Goal: Information Seeking & Learning: Learn about a topic

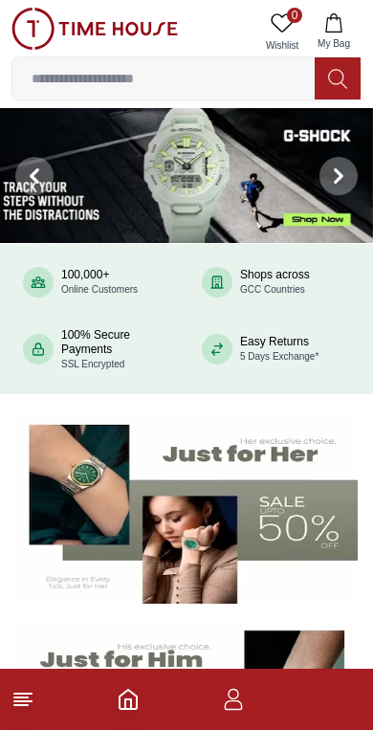
click at [207, 189] on img at bounding box center [186, 175] width 373 height 135
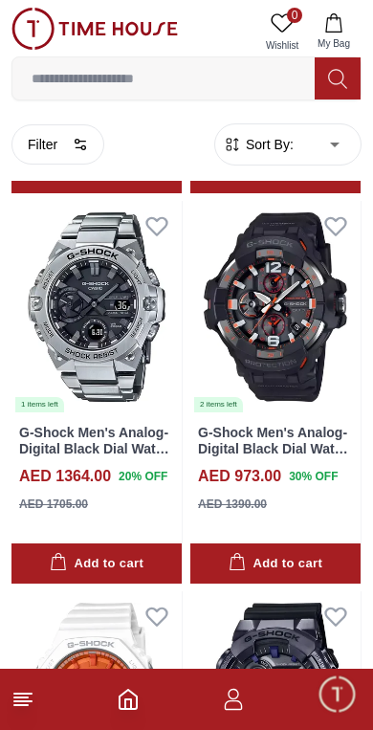
scroll to position [895, 0]
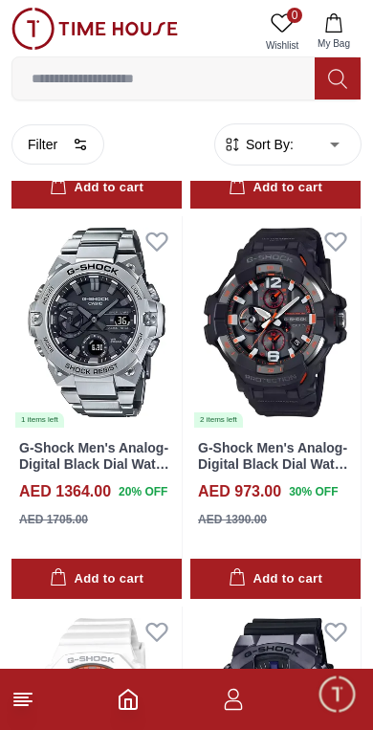
click at [121, 365] on img at bounding box center [96, 322] width 170 height 212
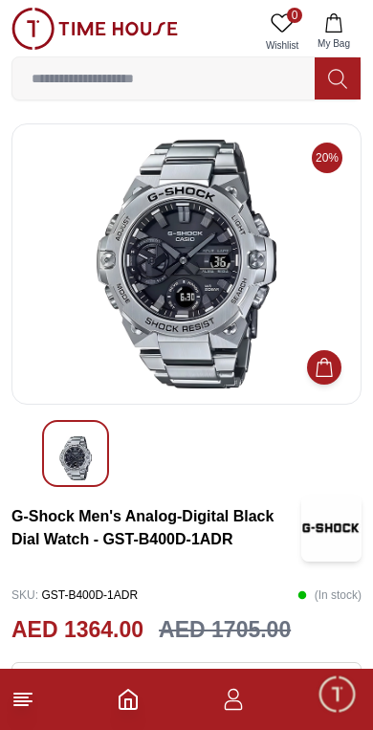
click at [342, 699] on span "Minimize live chat window" at bounding box center [336, 693] width 55 height 55
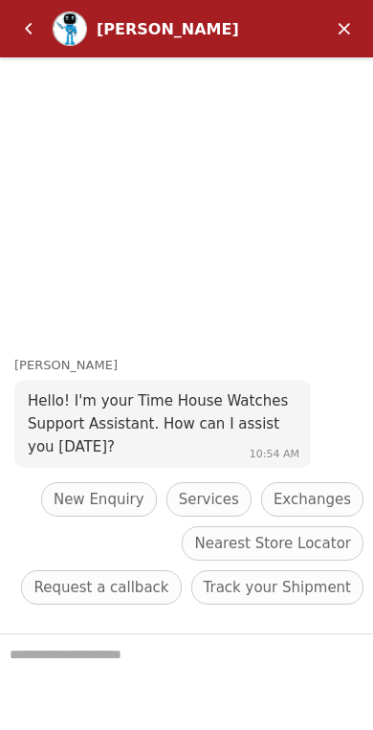
click at [355, 23] on em "Minimize" at bounding box center [344, 29] width 38 height 38
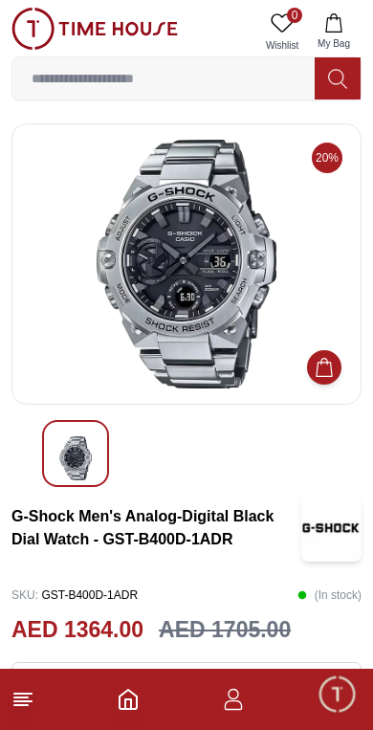
click at [117, 696] on icon "Home" at bounding box center [128, 699] width 23 height 23
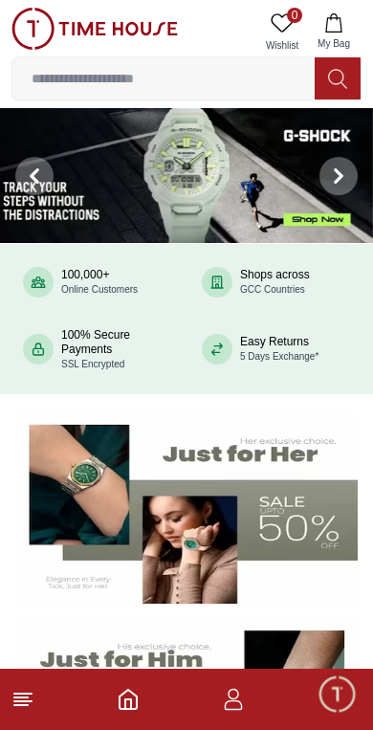
click at [211, 166] on img at bounding box center [186, 175] width 373 height 135
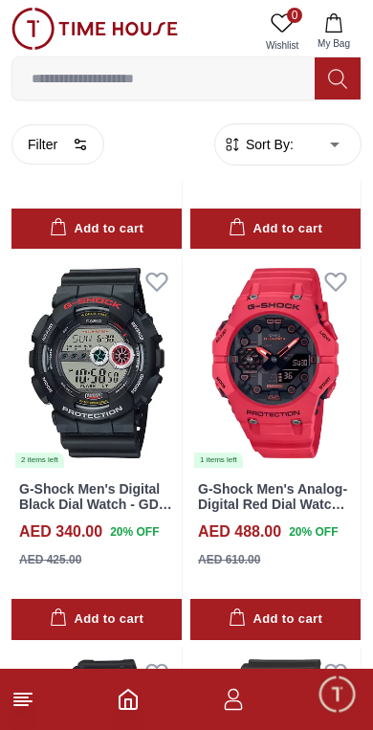
scroll to position [3591, 0]
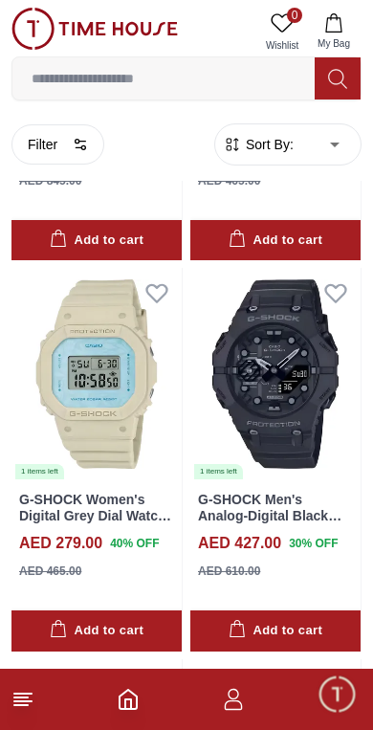
scroll to position [6706, 0]
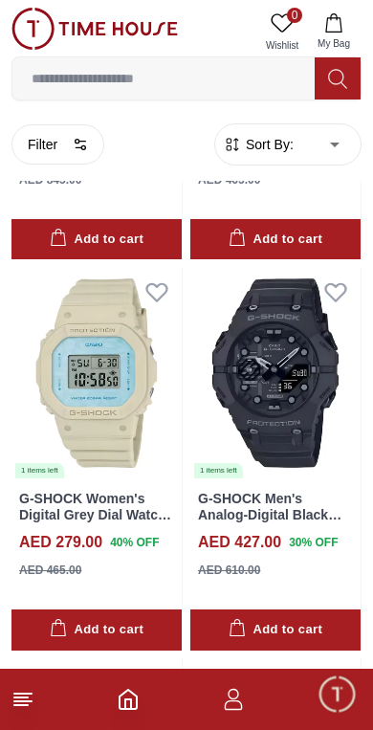
click at [266, 340] on img at bounding box center [275, 373] width 170 height 212
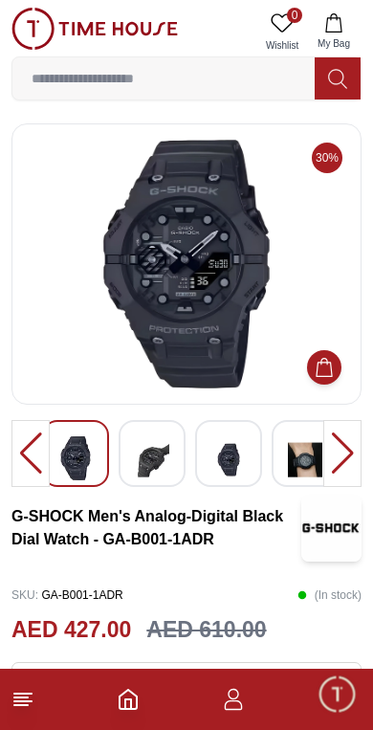
click at [157, 455] on img at bounding box center [152, 459] width 34 height 47
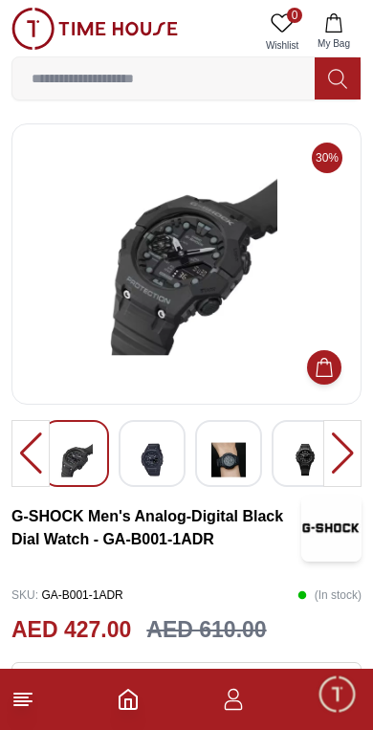
click at [225, 452] on img at bounding box center [228, 459] width 34 height 47
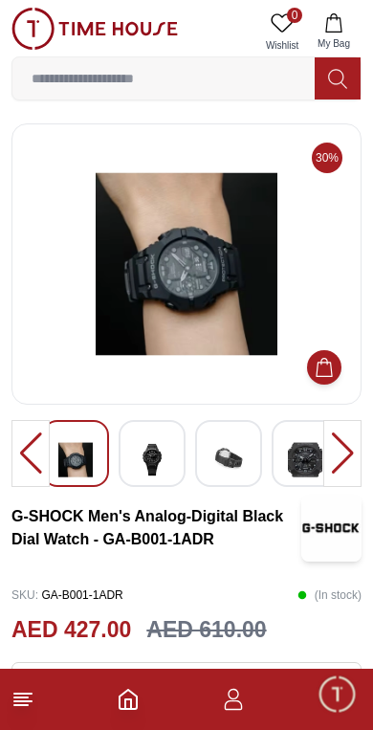
click at [289, 457] on img at bounding box center [305, 459] width 34 height 47
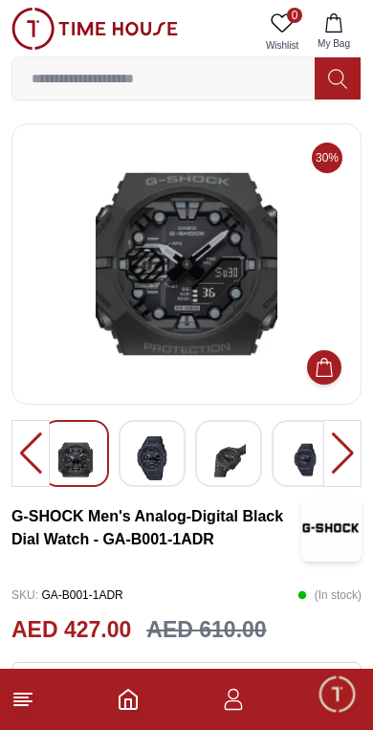
click at [221, 462] on img at bounding box center [228, 459] width 34 height 47
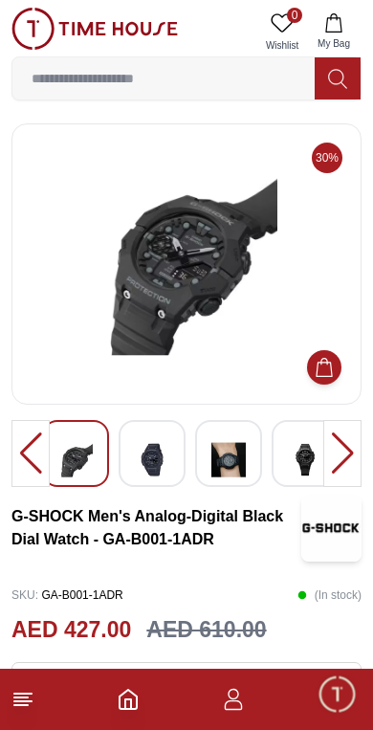
click at [84, 458] on img at bounding box center [75, 459] width 34 height 47
click at [153, 463] on img at bounding box center [152, 459] width 34 height 47
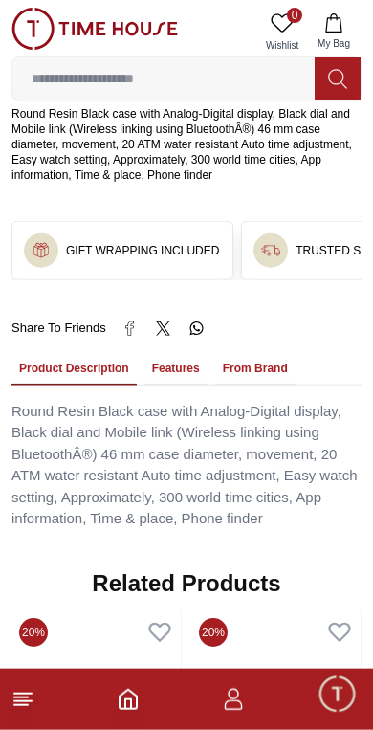
scroll to position [1088, 0]
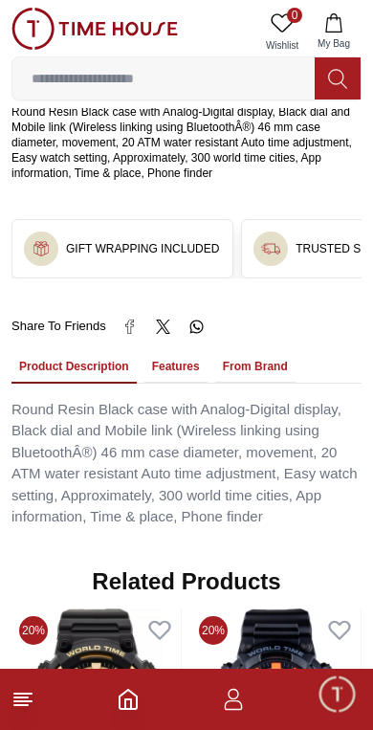
click at [183, 351] on button "Features" at bounding box center [175, 367] width 63 height 33
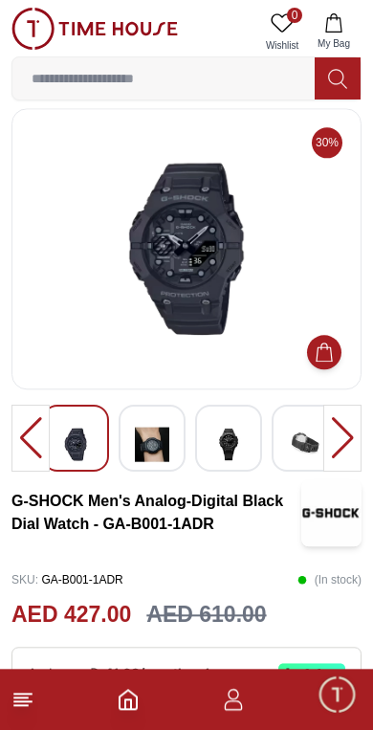
scroll to position [0, 0]
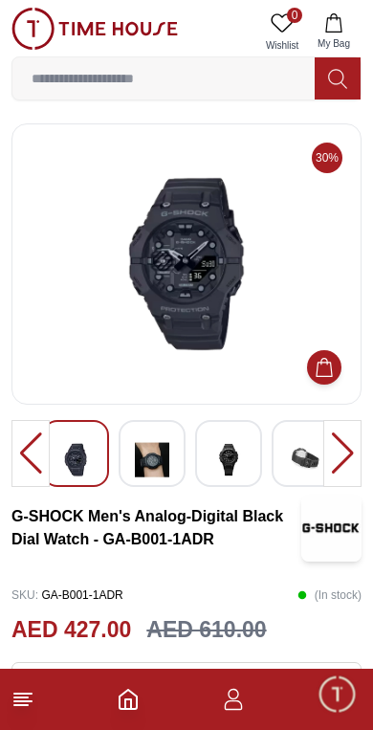
click at [91, 468] on img at bounding box center [75, 459] width 34 height 47
click at [227, 454] on img at bounding box center [228, 459] width 34 height 47
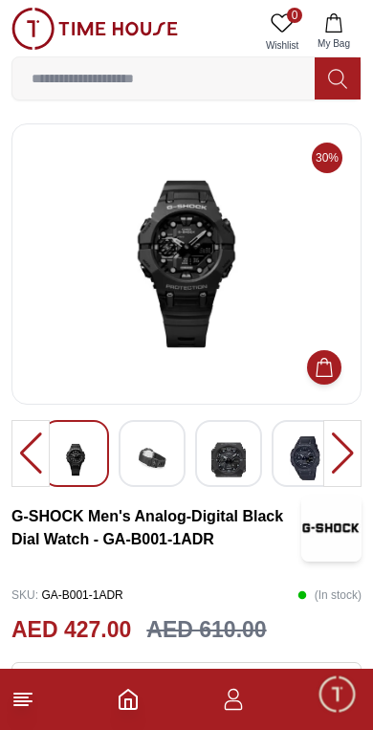
click at [86, 459] on img at bounding box center [75, 459] width 34 height 47
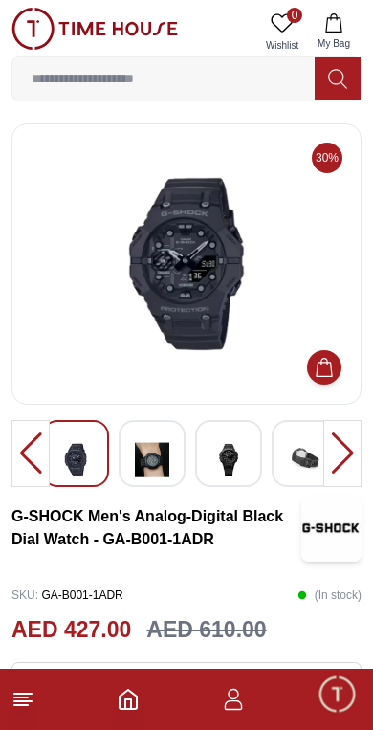
click at [220, 79] on input at bounding box center [163, 78] width 302 height 38
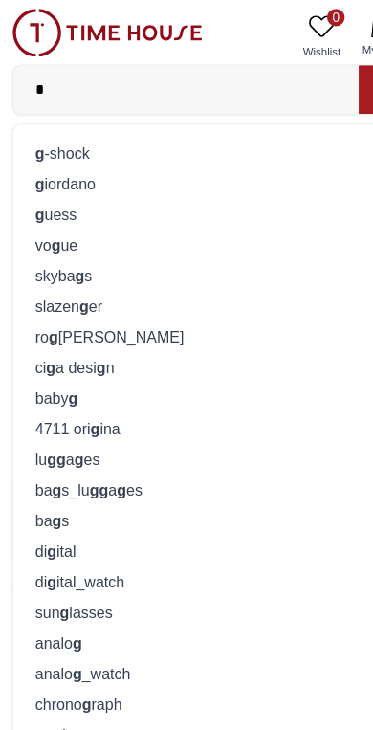
type input "*"
click at [152, 135] on div "g -shock" at bounding box center [186, 134] width 325 height 27
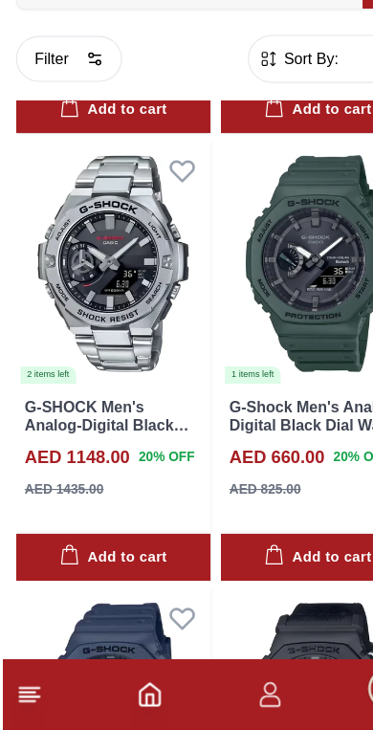
scroll to position [9781, 0]
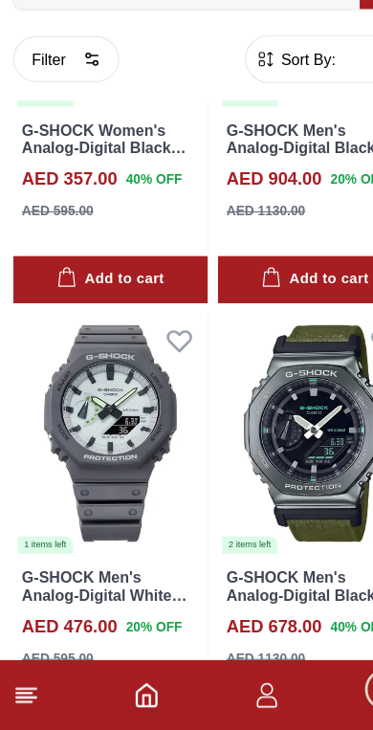
scroll to position [12764, 0]
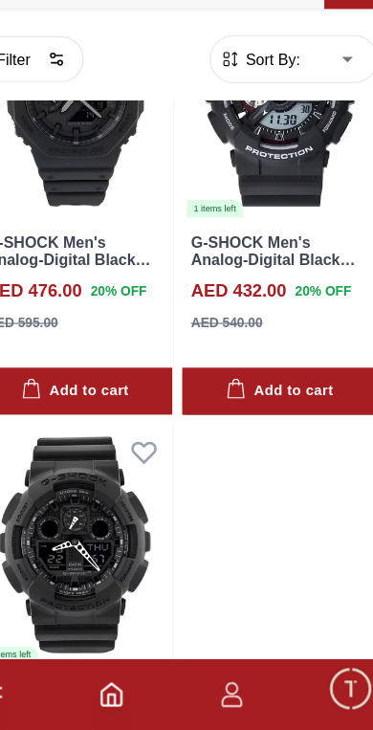
scroll to position [15808, 0]
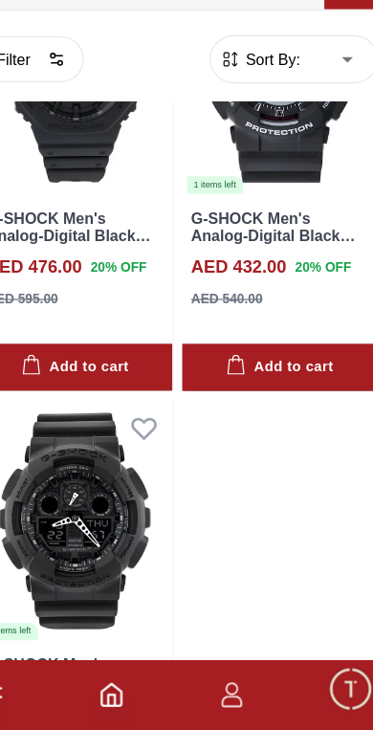
click at [117, 688] on icon "Home" at bounding box center [128, 699] width 23 height 23
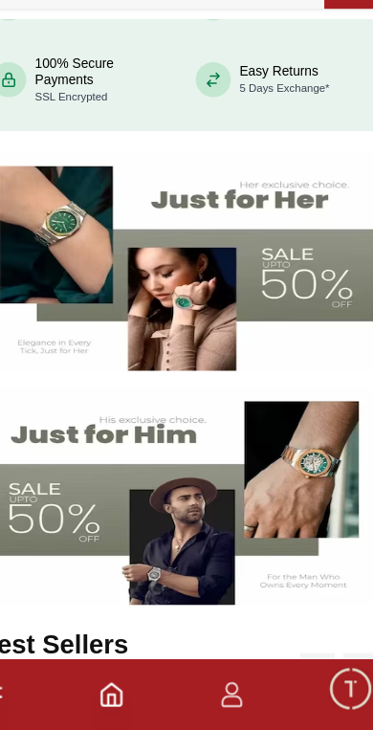
scroll to position [188, 0]
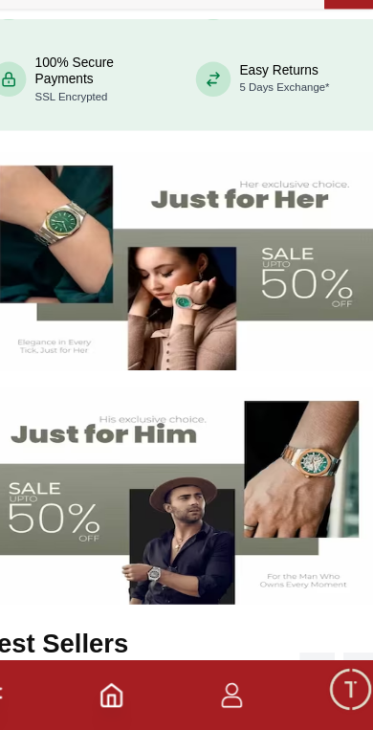
click at [248, 225] on img at bounding box center [186, 320] width 342 height 190
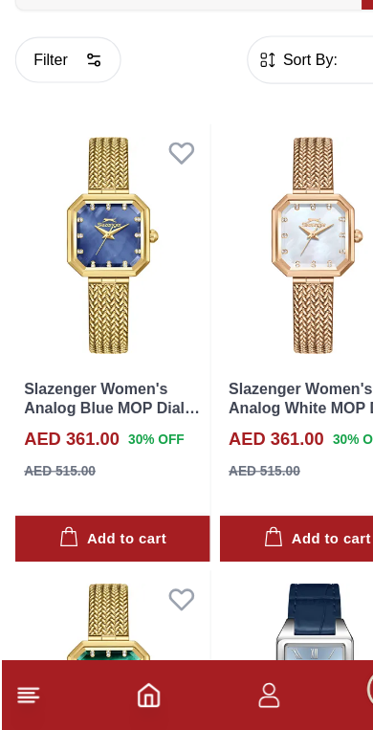
scroll to position [27, 0]
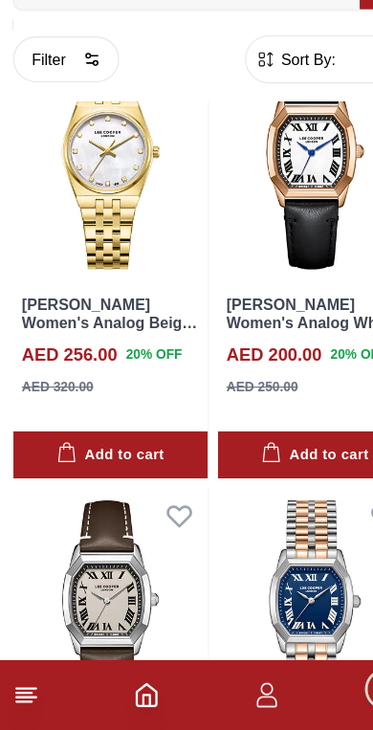
scroll to position [5965, 0]
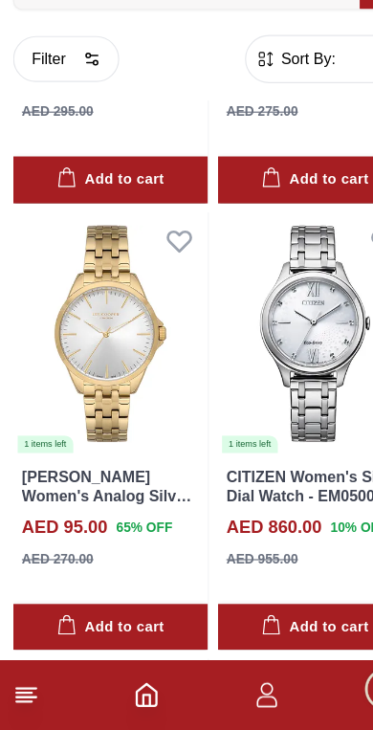
scroll to position [14408, 0]
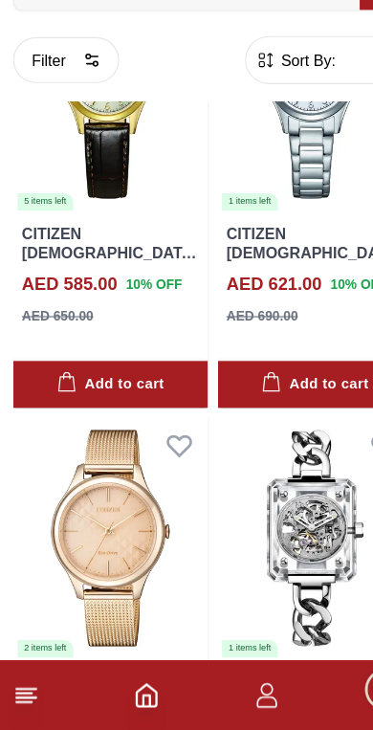
scroll to position [19764, 0]
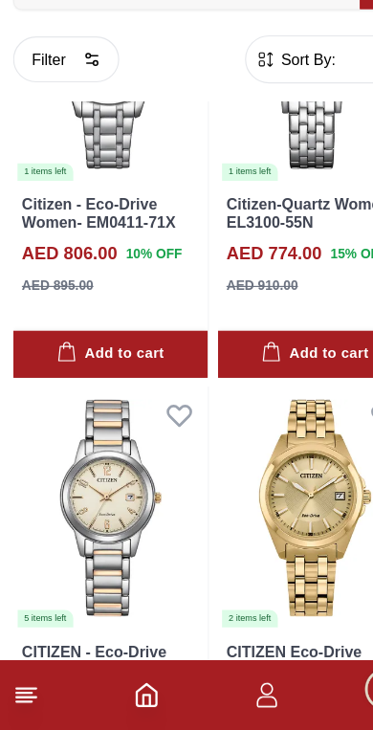
scroll to position [24417, 0]
